Goal: Transaction & Acquisition: Purchase product/service

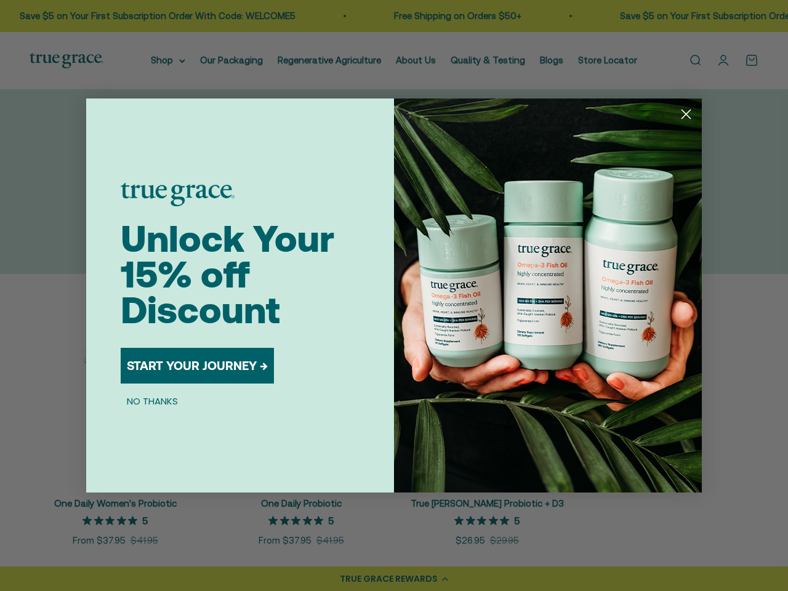
click at [394, 296] on img "POPUP Form" at bounding box center [548, 296] width 308 height 394
click at [686, 114] on icon "Close dialog" at bounding box center [687, 114] width 9 height 9
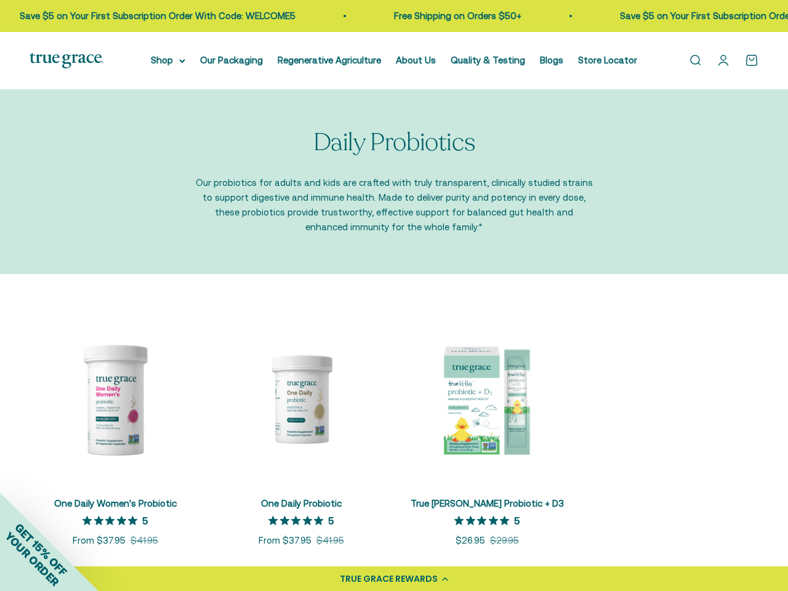
click at [198, 387] on button "START YOUR JOURNEY →" at bounding box center [197, 405] width 153 height 36
